Goal: Task Accomplishment & Management: Manage account settings

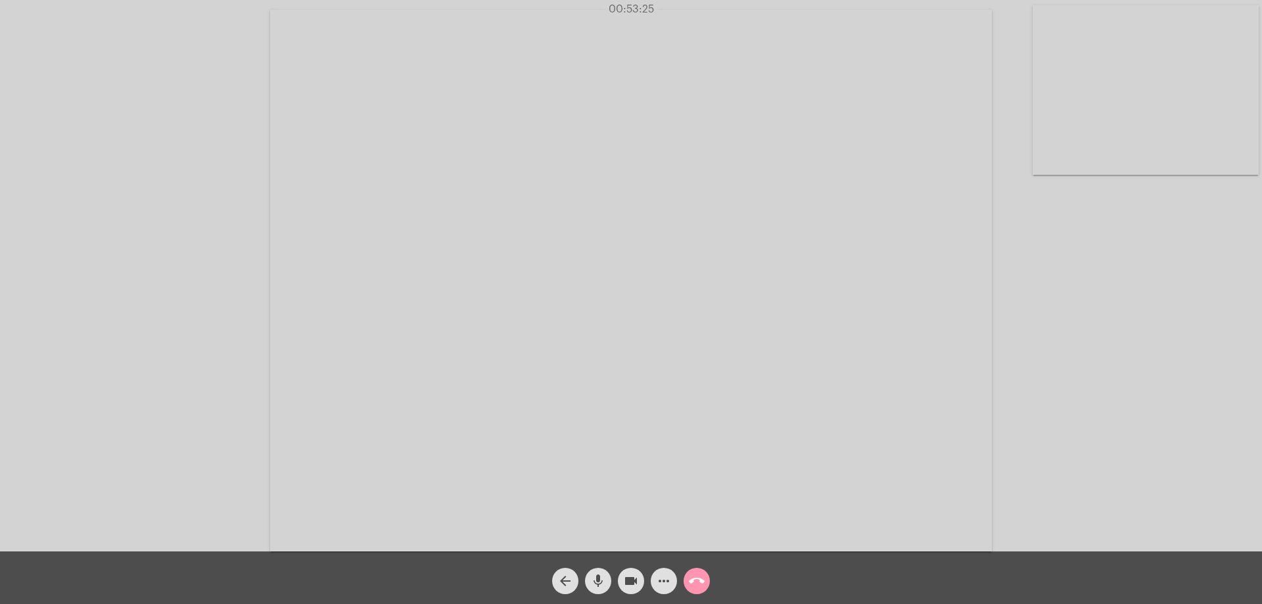
click at [566, 578] on mat-icon "arrow_back" at bounding box center [565, 581] width 16 height 16
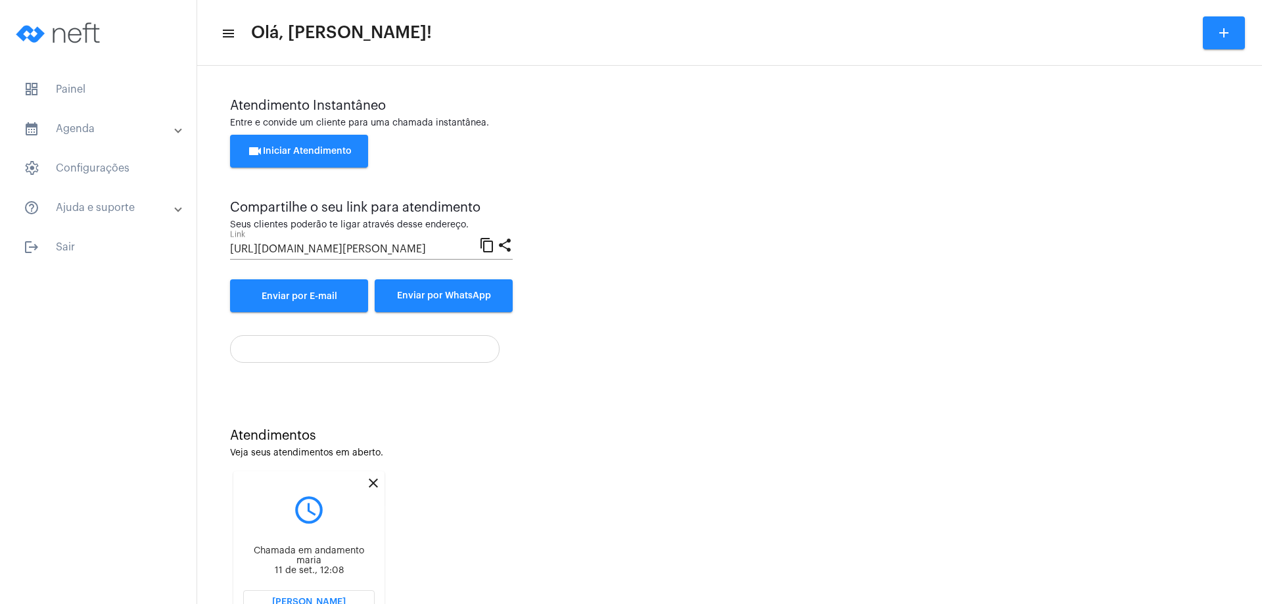
click at [374, 484] on mat-icon "close" at bounding box center [373, 483] width 16 height 16
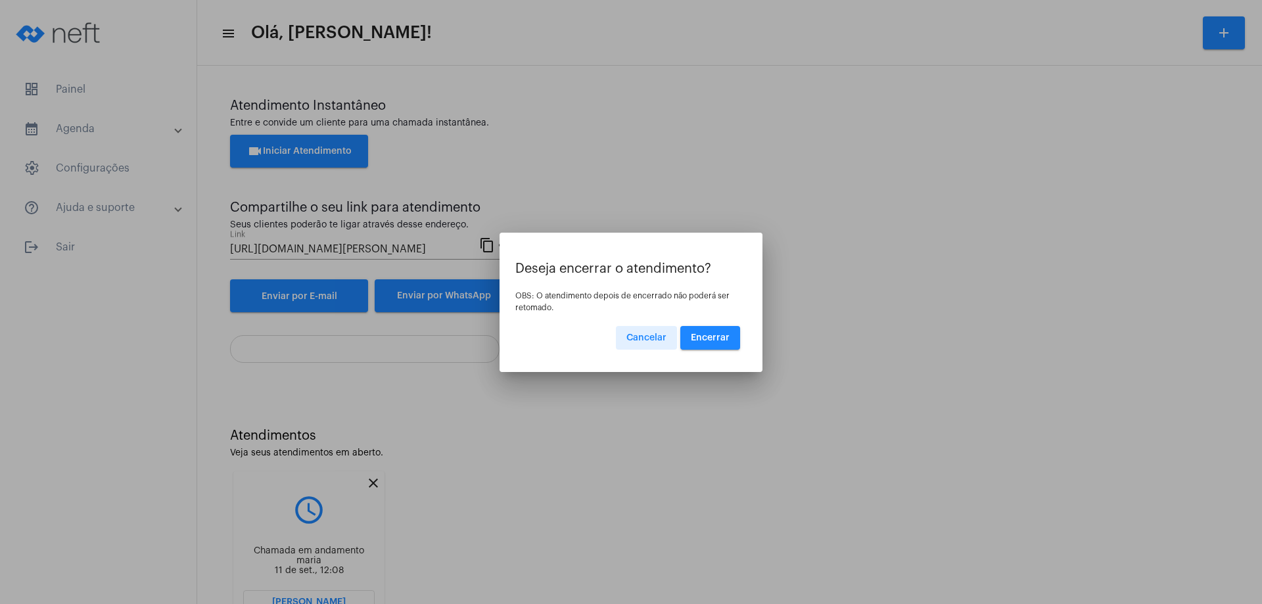
click at [710, 333] on span "Encerrar" at bounding box center [710, 337] width 39 height 9
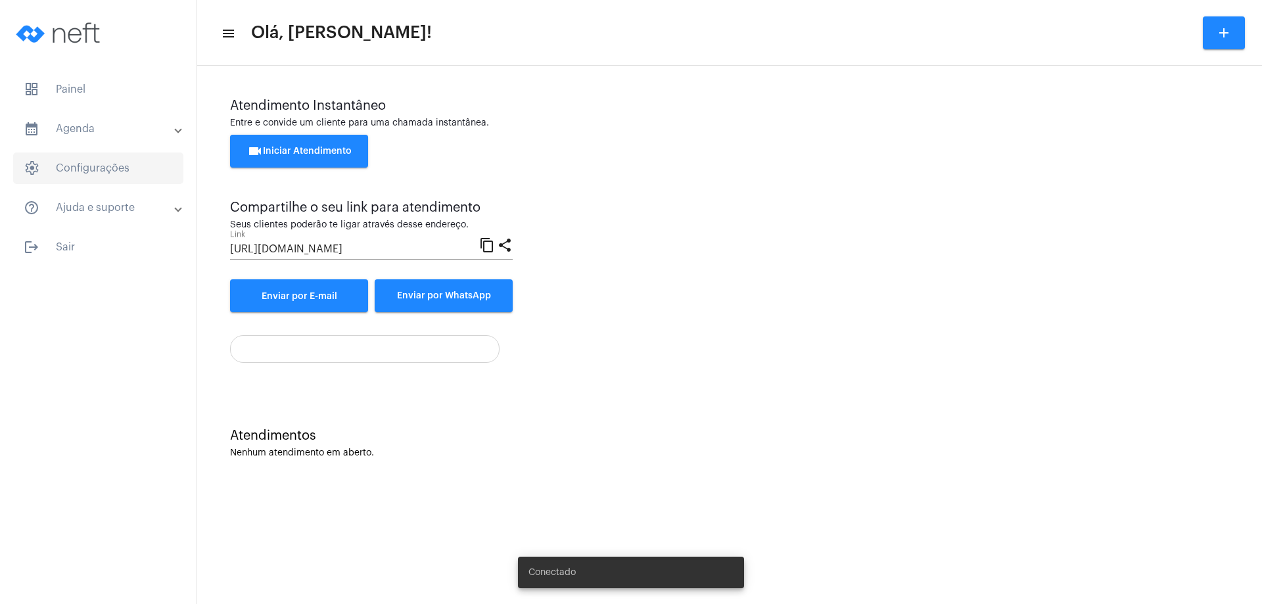
click at [108, 174] on span "settings Configurações" at bounding box center [98, 168] width 170 height 32
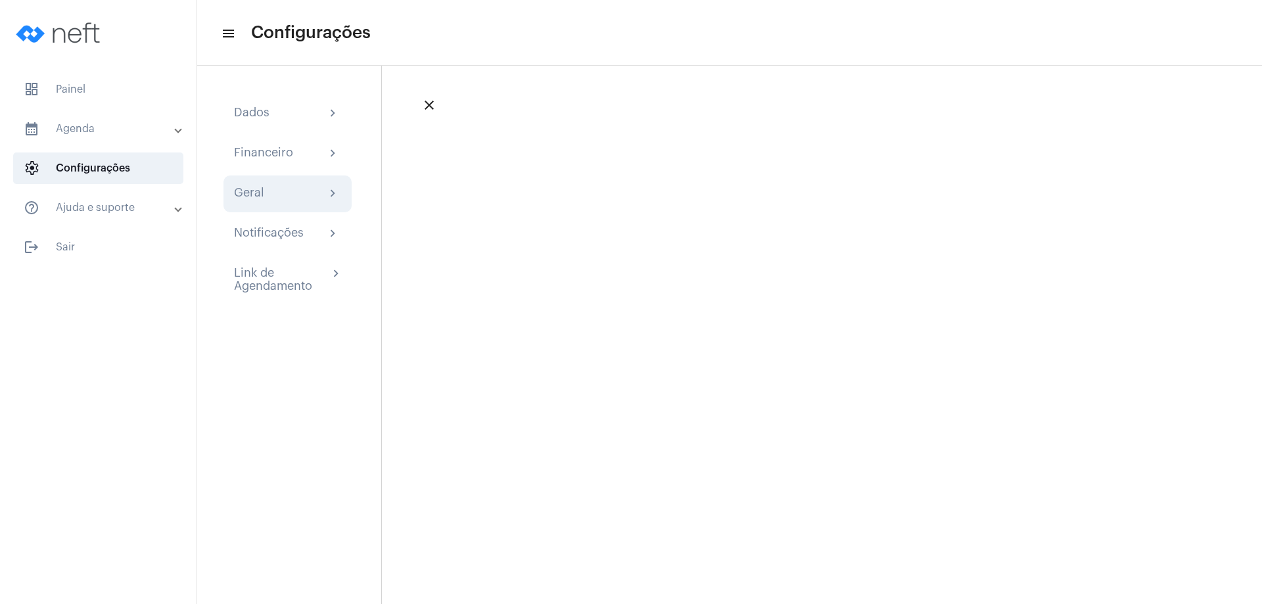
click at [306, 194] on div "Geral chevron_right" at bounding box center [287, 194] width 107 height 16
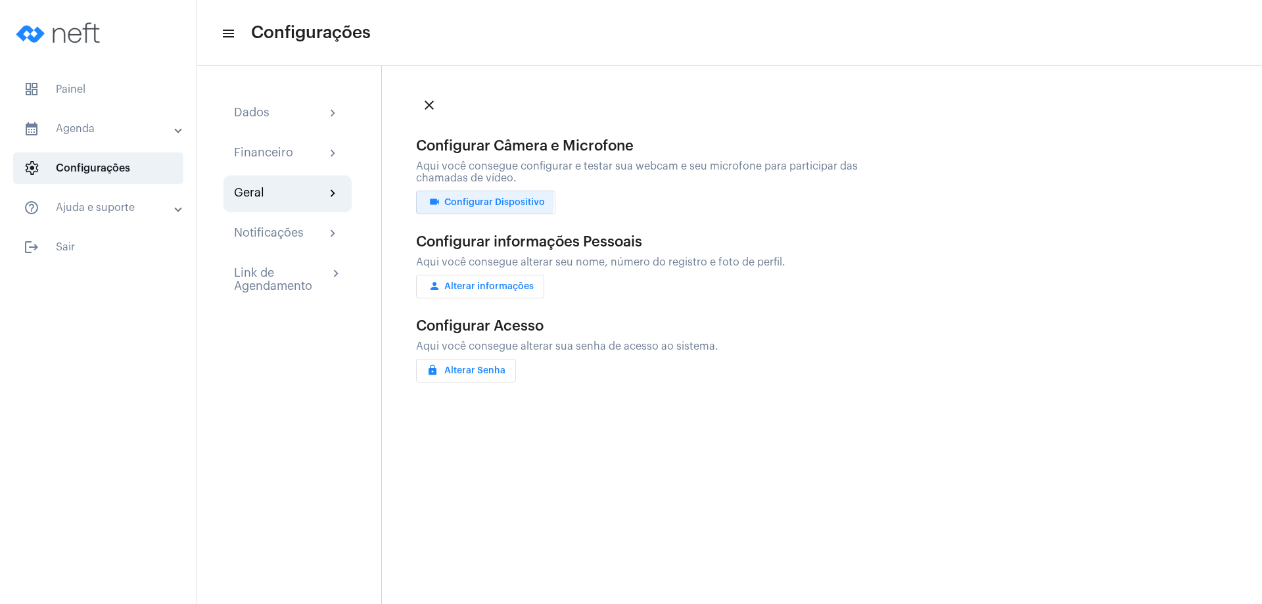
click at [461, 200] on span "videocam Configurar Dispositivo" at bounding box center [486, 202] width 118 height 9
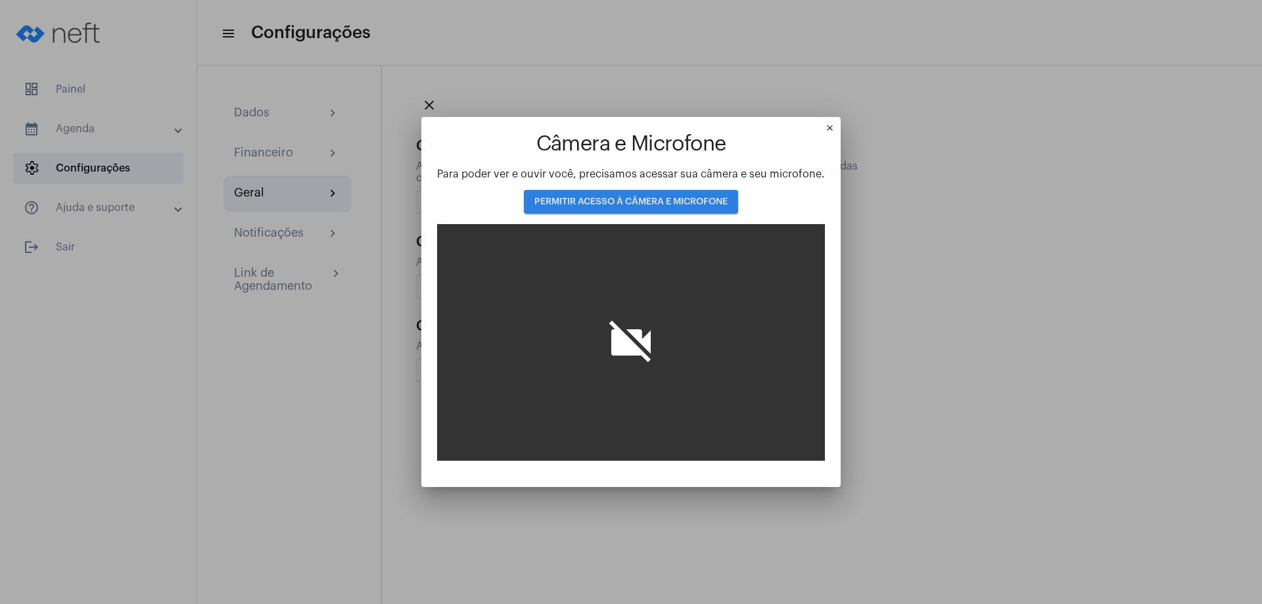
click at [624, 198] on span "PERMITIR ACESSO À CÂMERA E MICROFONE" at bounding box center [630, 201] width 193 height 9
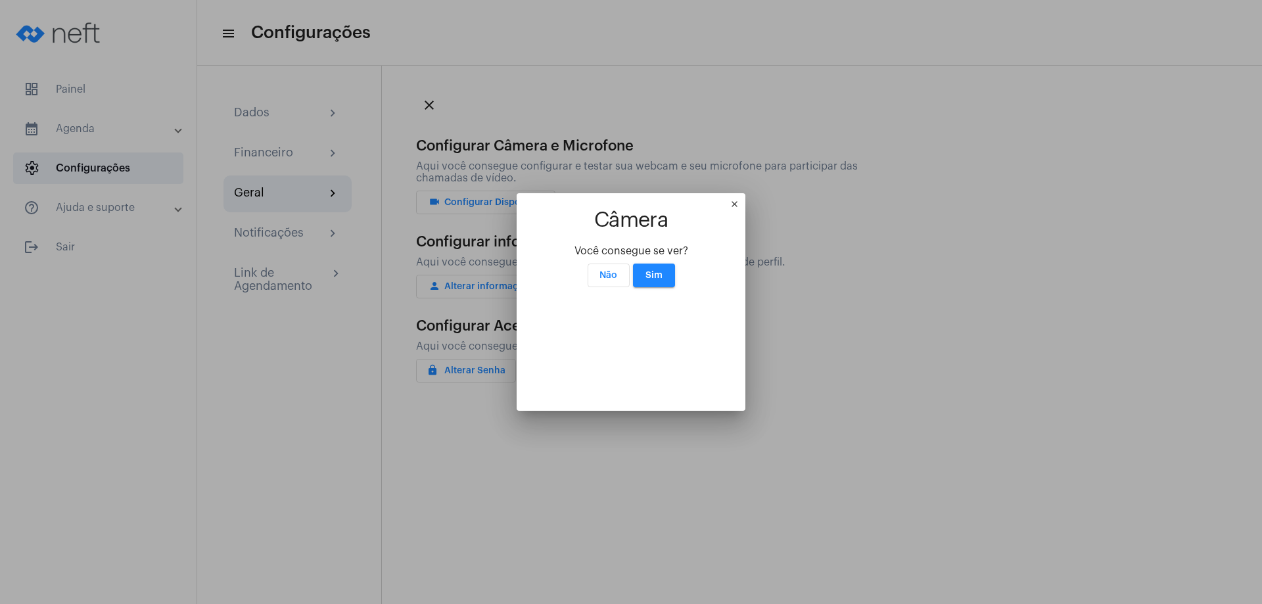
click at [606, 271] on span "Não" at bounding box center [608, 275] width 18 height 9
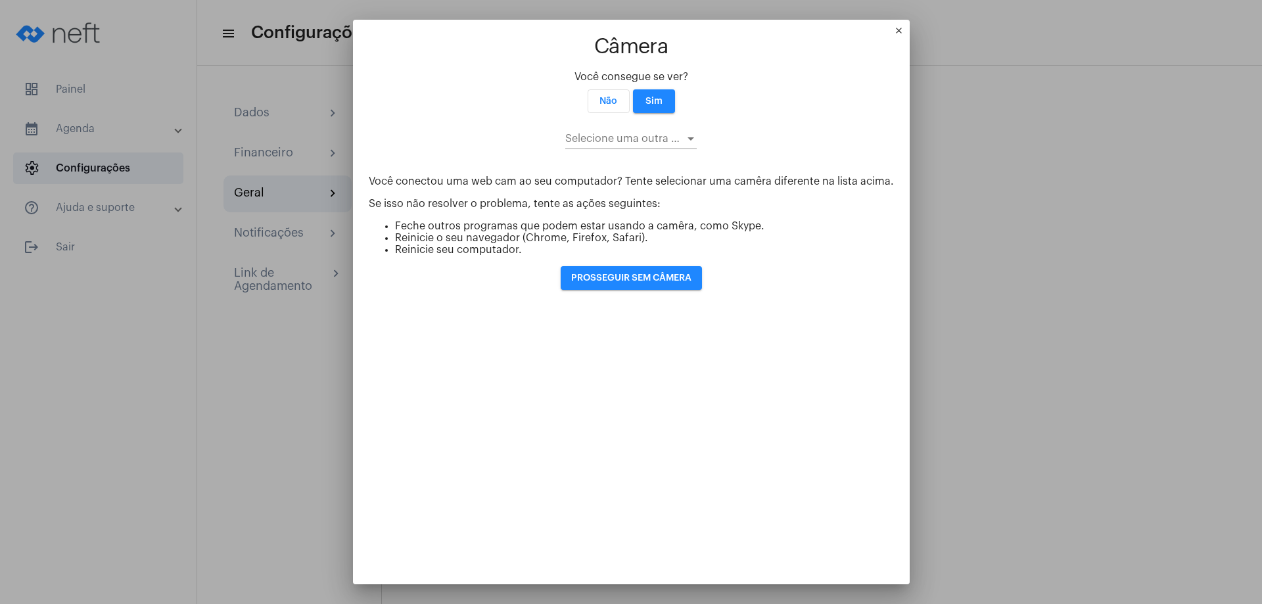
click at [606, 175] on p "Você conectou uma web cam ao seu computador? Tente selecionar uma camêra difere…" at bounding box center [631, 181] width 525 height 12
click at [775, 71] on div "Você consegue se ver?" at bounding box center [631, 77] width 525 height 12
click at [687, 137] on div at bounding box center [690, 138] width 7 height 3
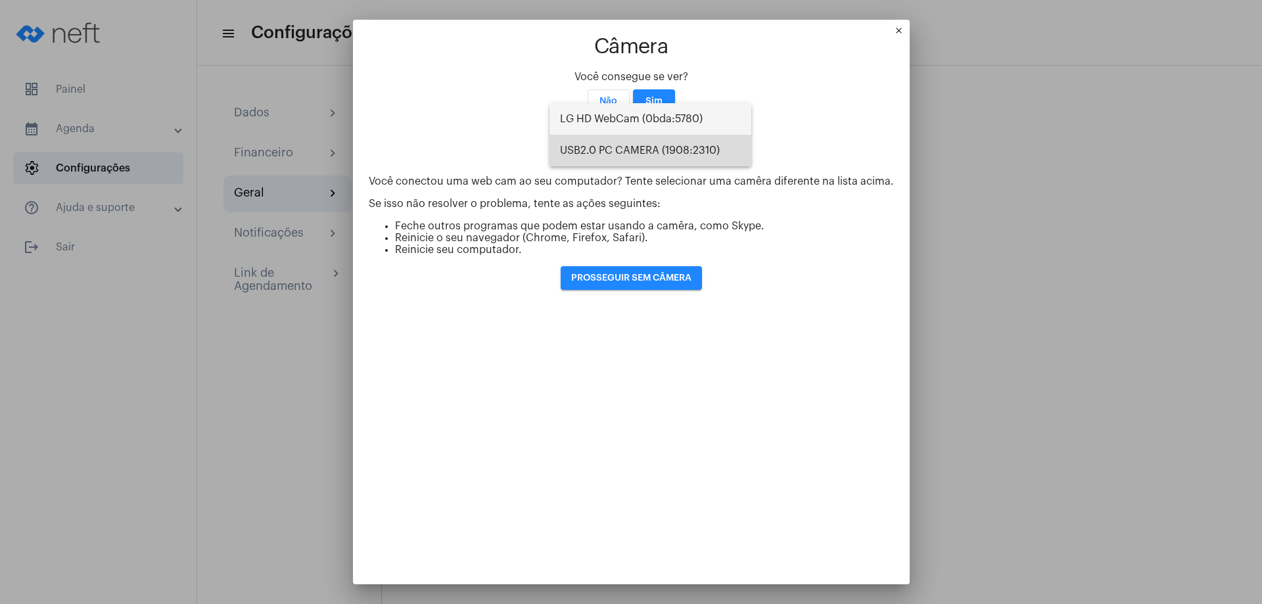
click at [682, 143] on span "USB2.0 PC CAMERA (1908:2310)" at bounding box center [650, 151] width 181 height 32
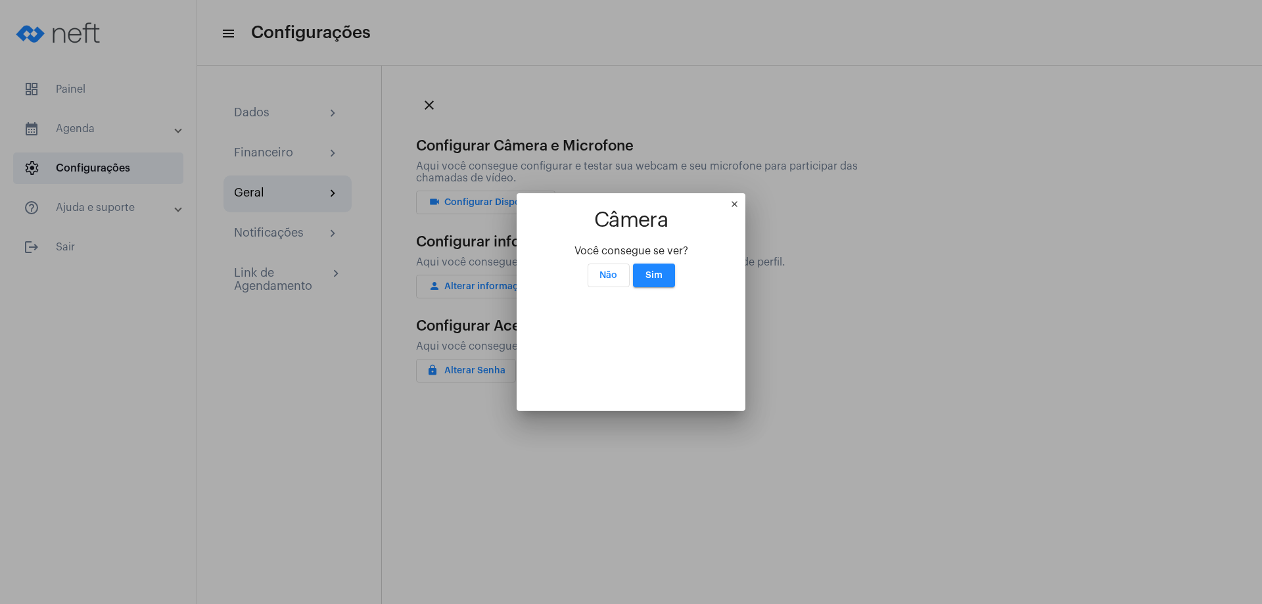
click at [745, 199] on mat-icon "close" at bounding box center [738, 207] width 16 height 16
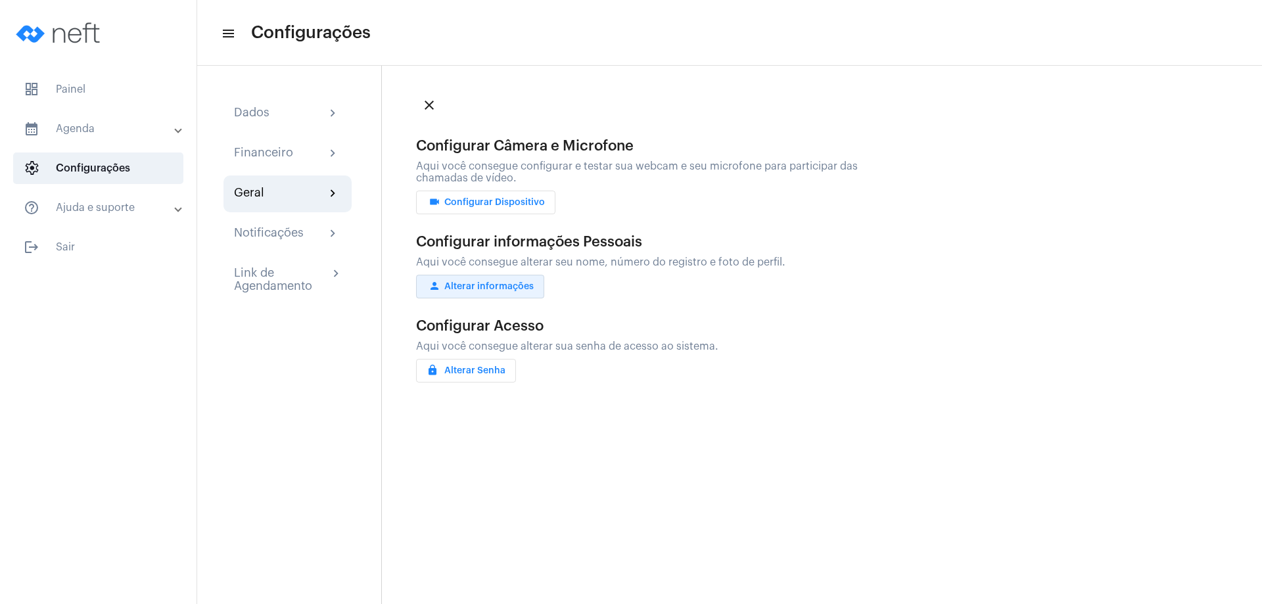
click at [489, 282] on span "person Alterar informações" at bounding box center [480, 286] width 107 height 9
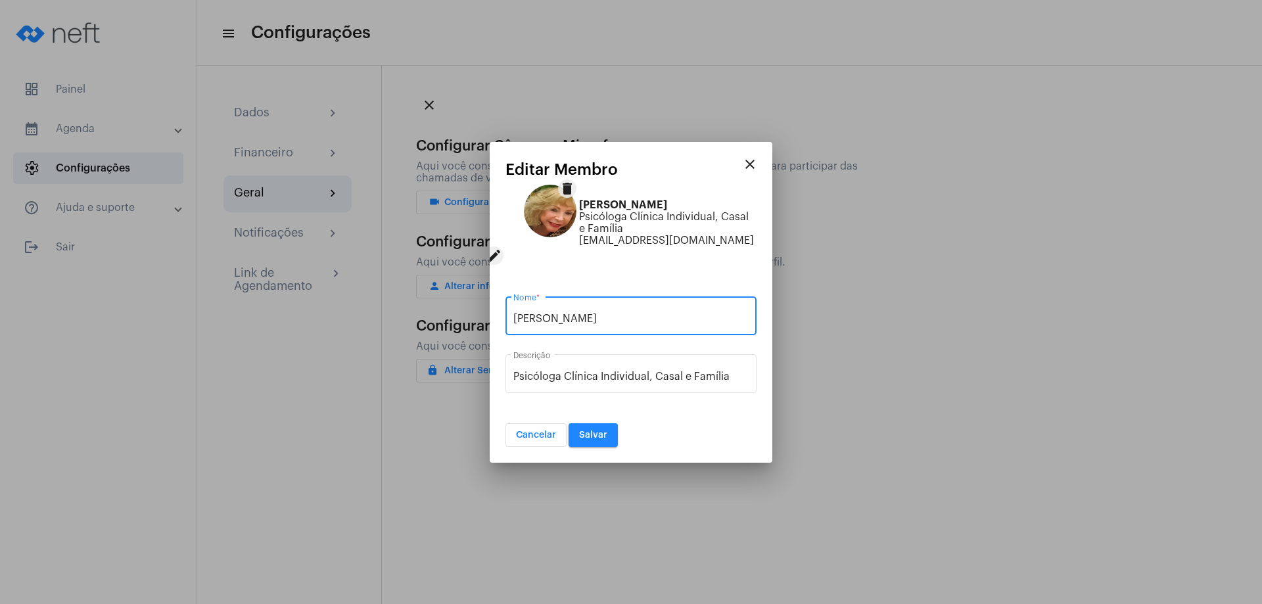
click at [597, 434] on span "Salvar" at bounding box center [593, 434] width 28 height 9
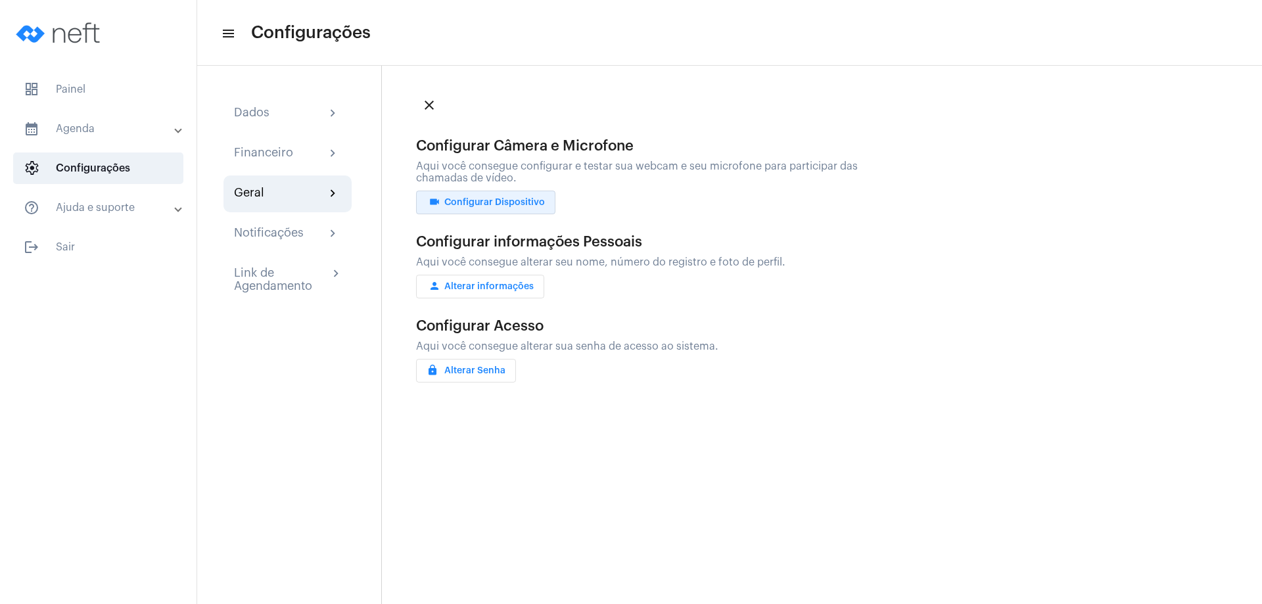
click at [523, 197] on button "videocam Configurar Dispositivo" at bounding box center [485, 203] width 139 height 24
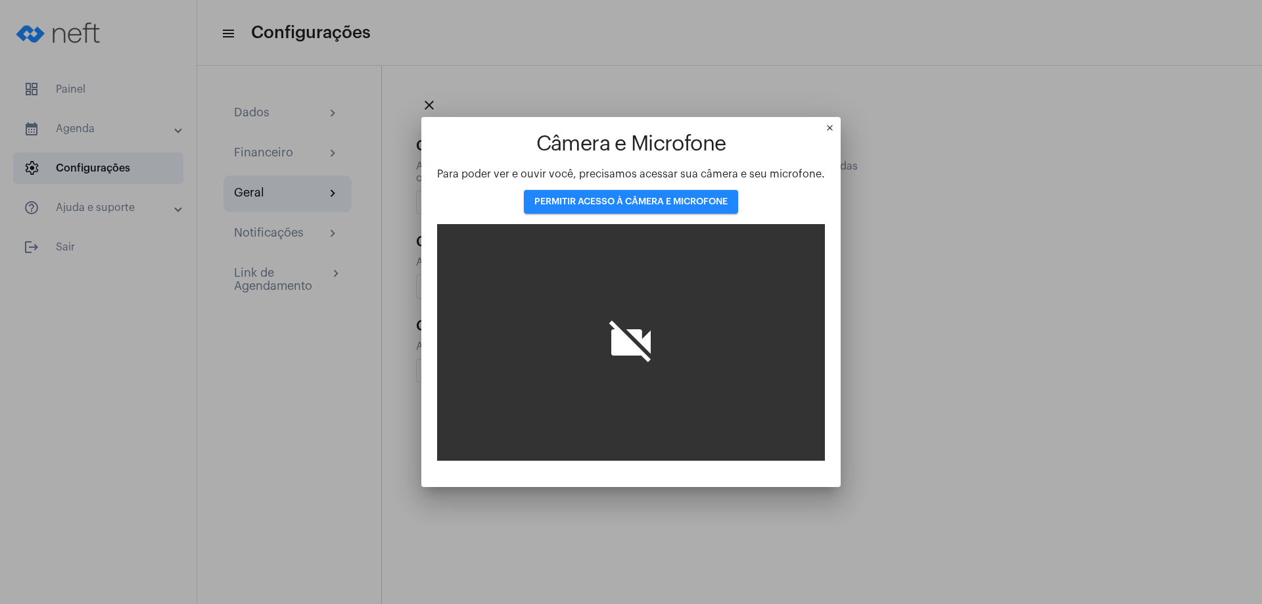
click at [760, 216] on div "Câmera e Microfone Para poder ver e ouvir você, precisamos acessar sua câmera e…" at bounding box center [631, 297] width 388 height 328
click at [626, 333] on icon "videocam_off" at bounding box center [631, 342] width 53 height 53
click at [661, 206] on span "PERMITIR ACESSO À CÂMERA E MICROFONE" at bounding box center [630, 201] width 193 height 9
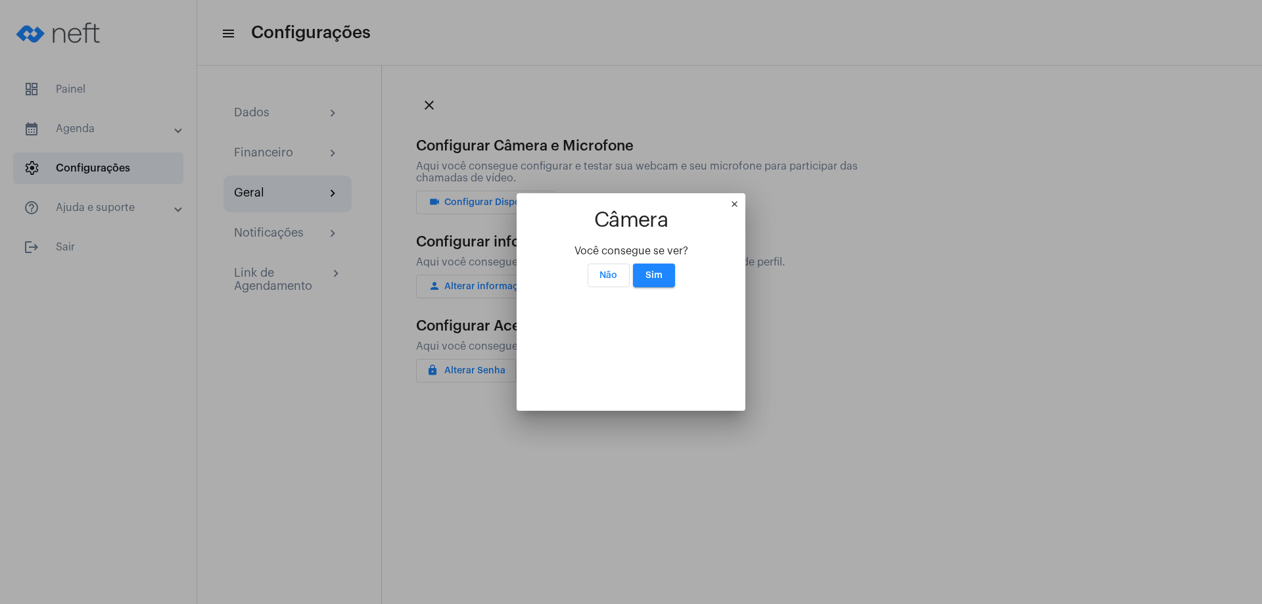
click at [616, 271] on span "Não" at bounding box center [608, 275] width 18 height 9
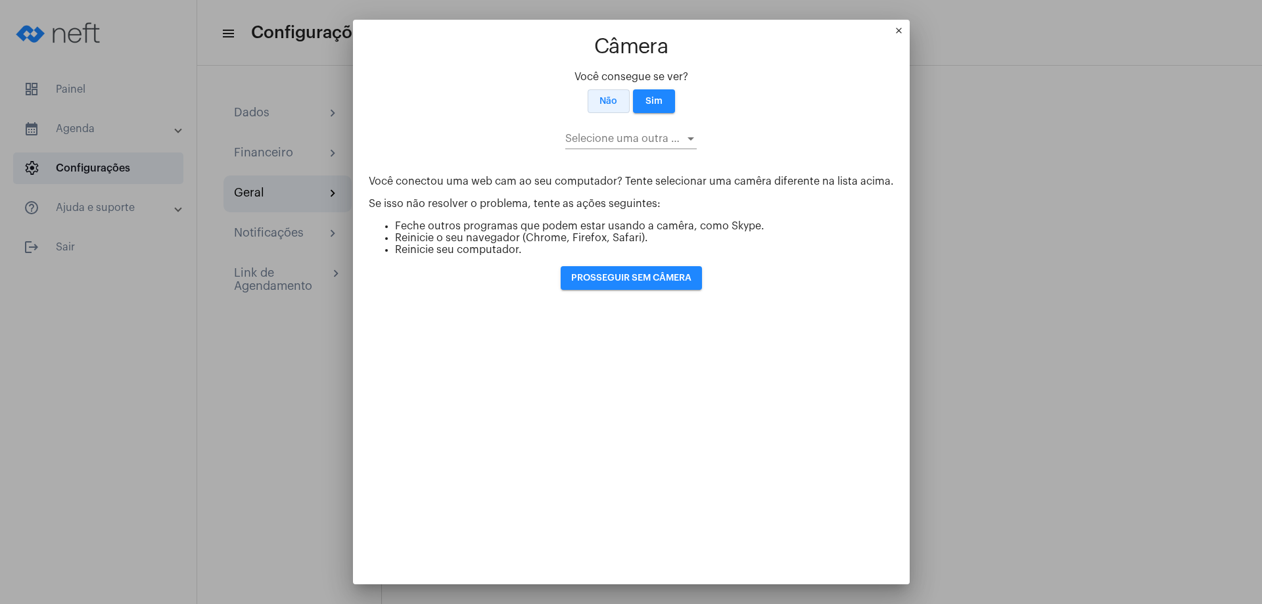
click at [618, 175] on p "Você conectou uma web cam ao seu computador? Tente selecionar uma camêra difere…" at bounding box center [631, 181] width 525 height 12
click at [685, 133] on div at bounding box center [691, 138] width 12 height 11
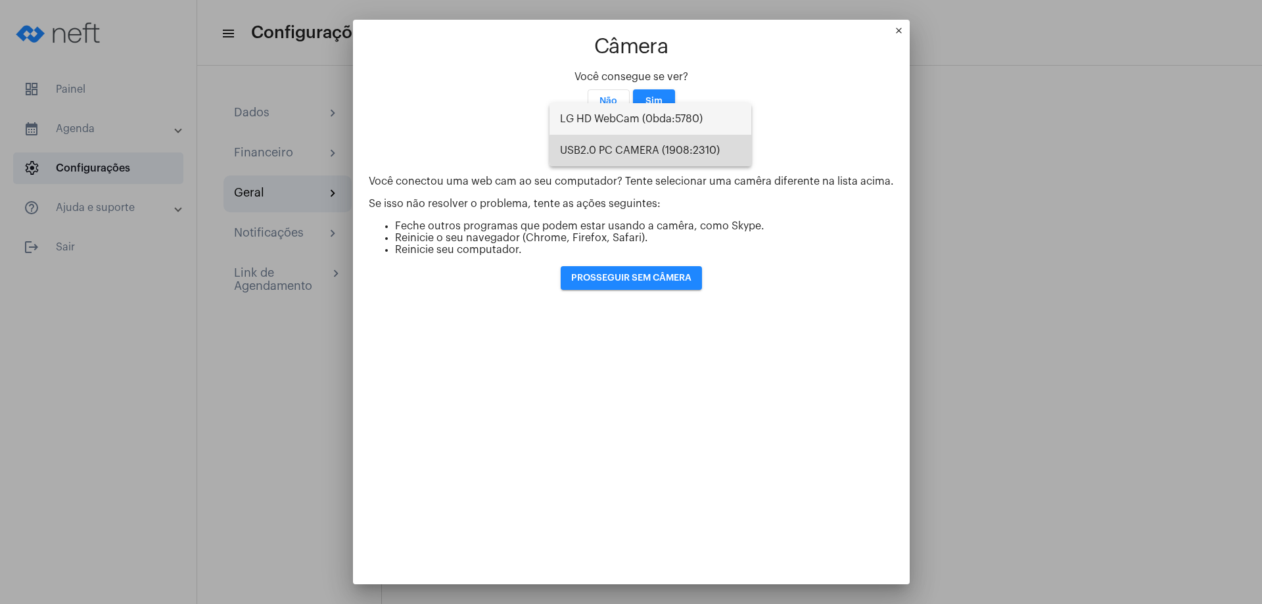
click at [671, 149] on span "USB2.0 PC CAMERA (1908:2310)" at bounding box center [650, 151] width 181 height 32
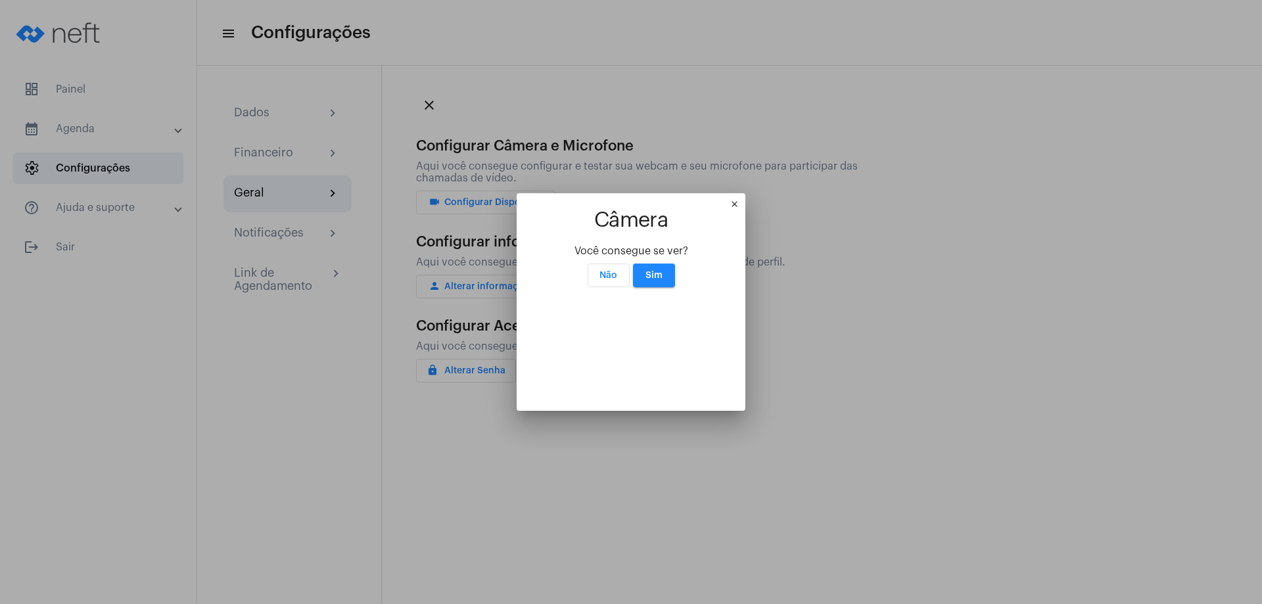
click at [745, 199] on mat-icon "close" at bounding box center [738, 207] width 16 height 16
